Goal: Navigation & Orientation: Find specific page/section

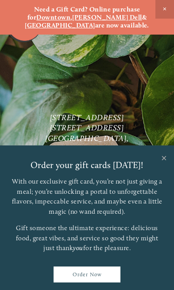
click at [29, 203] on p "With our exclusive gift card, you’re not just giving a meal; you’re unlocking a…" at bounding box center [87, 197] width 152 height 40
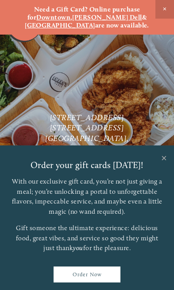
click at [170, 155] on link "Close" at bounding box center [164, 159] width 17 height 25
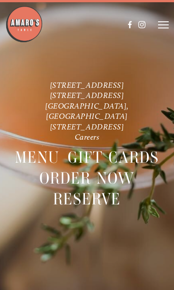
scroll to position [32, 0]
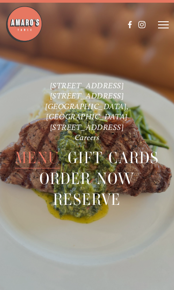
click at [33, 162] on span "Menu" at bounding box center [37, 158] width 45 height 21
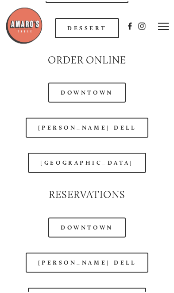
scroll to position [1188, 0]
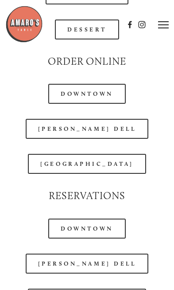
click at [81, 162] on link "[GEOGRAPHIC_DATA]" at bounding box center [87, 164] width 118 height 20
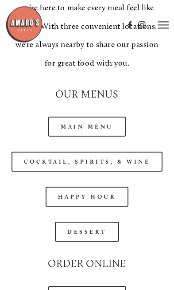
scroll to position [984, 0]
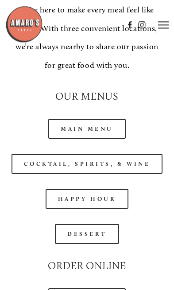
click at [84, 119] on link "Main Menu" at bounding box center [87, 129] width 78 height 20
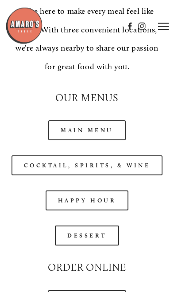
scroll to position [982, 0]
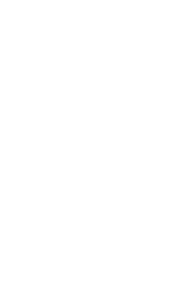
scroll to position [32, 0]
